Goal: Information Seeking & Learning: Learn about a topic

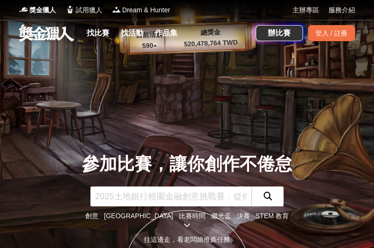
click at [193, 196] on input "text" at bounding box center [170, 196] width 161 height 20
type input "禮服改造"
click button "submit" at bounding box center [267, 196] width 32 height 20
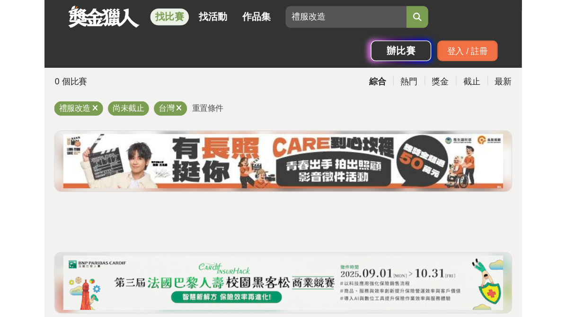
scroll to position [39, 0]
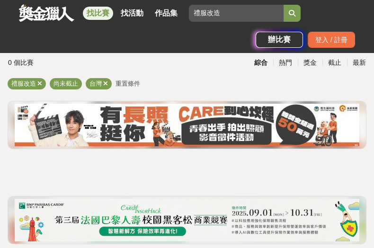
click at [124, 83] on span "重置條件" at bounding box center [127, 83] width 25 height 7
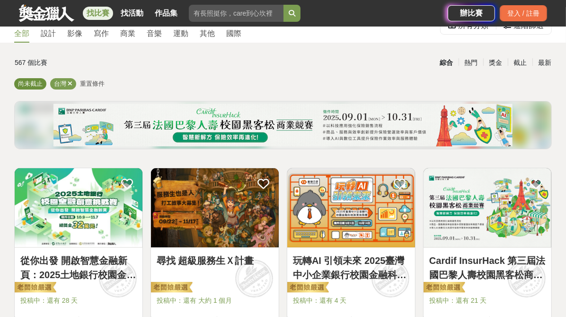
click at [32, 85] on span "尚未截止" at bounding box center [30, 83] width 25 height 7
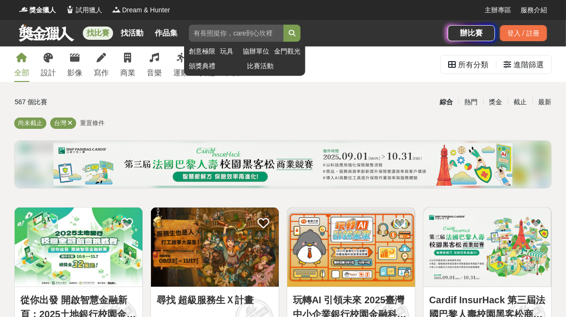
click at [228, 31] on input "禮服改造" at bounding box center [236, 33] width 95 height 17
type input "禮服改造計畫"
click at [283, 25] on button "submit" at bounding box center [291, 33] width 17 height 17
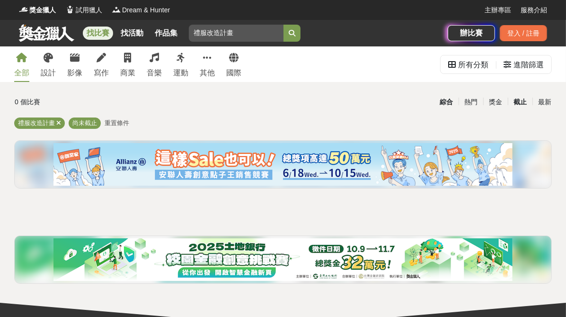
click at [373, 104] on div "截止" at bounding box center [520, 102] width 25 height 17
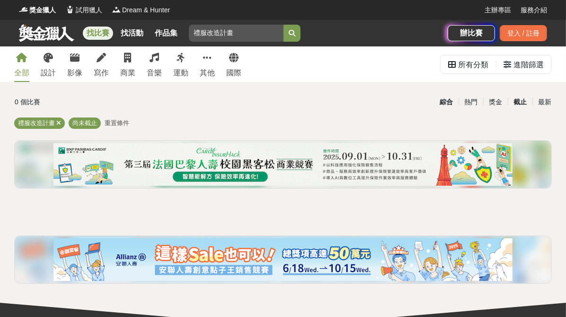
click at [373, 102] on div "綜合" at bounding box center [446, 102] width 25 height 17
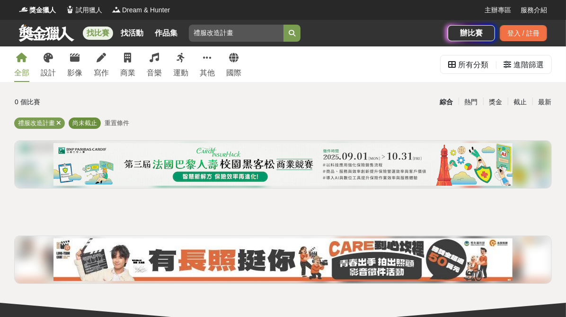
click at [88, 122] on span "尚未截止" at bounding box center [84, 122] width 25 height 7
click at [82, 122] on span "尚未截止" at bounding box center [84, 122] width 25 height 7
click at [119, 120] on span "重置條件" at bounding box center [117, 122] width 25 height 7
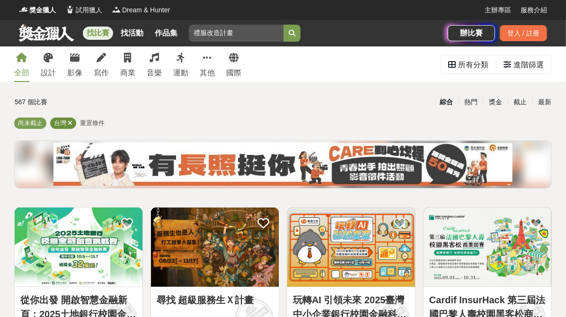
click at [70, 122] on icon at bounding box center [70, 123] width 5 height 6
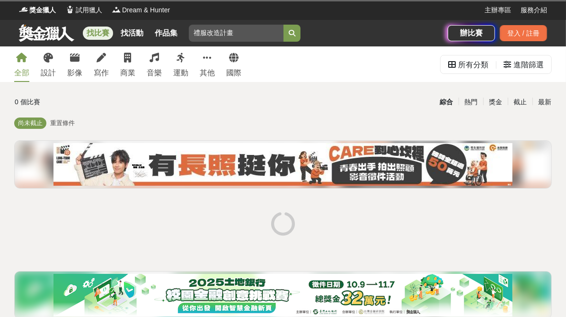
click at [70, 122] on span "重置條件" at bounding box center [62, 122] width 25 height 7
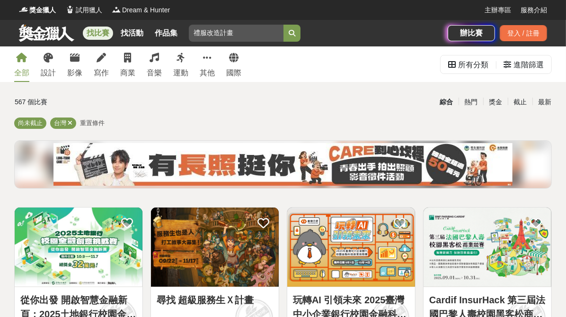
click at [70, 122] on icon at bounding box center [70, 123] width 5 height 6
click at [49, 34] on link at bounding box center [46, 33] width 57 height 18
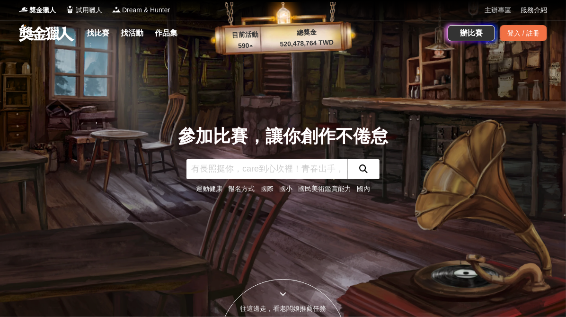
click at [373, 11] on link "主辦專區" at bounding box center [498, 10] width 27 height 10
